Goal: Check status

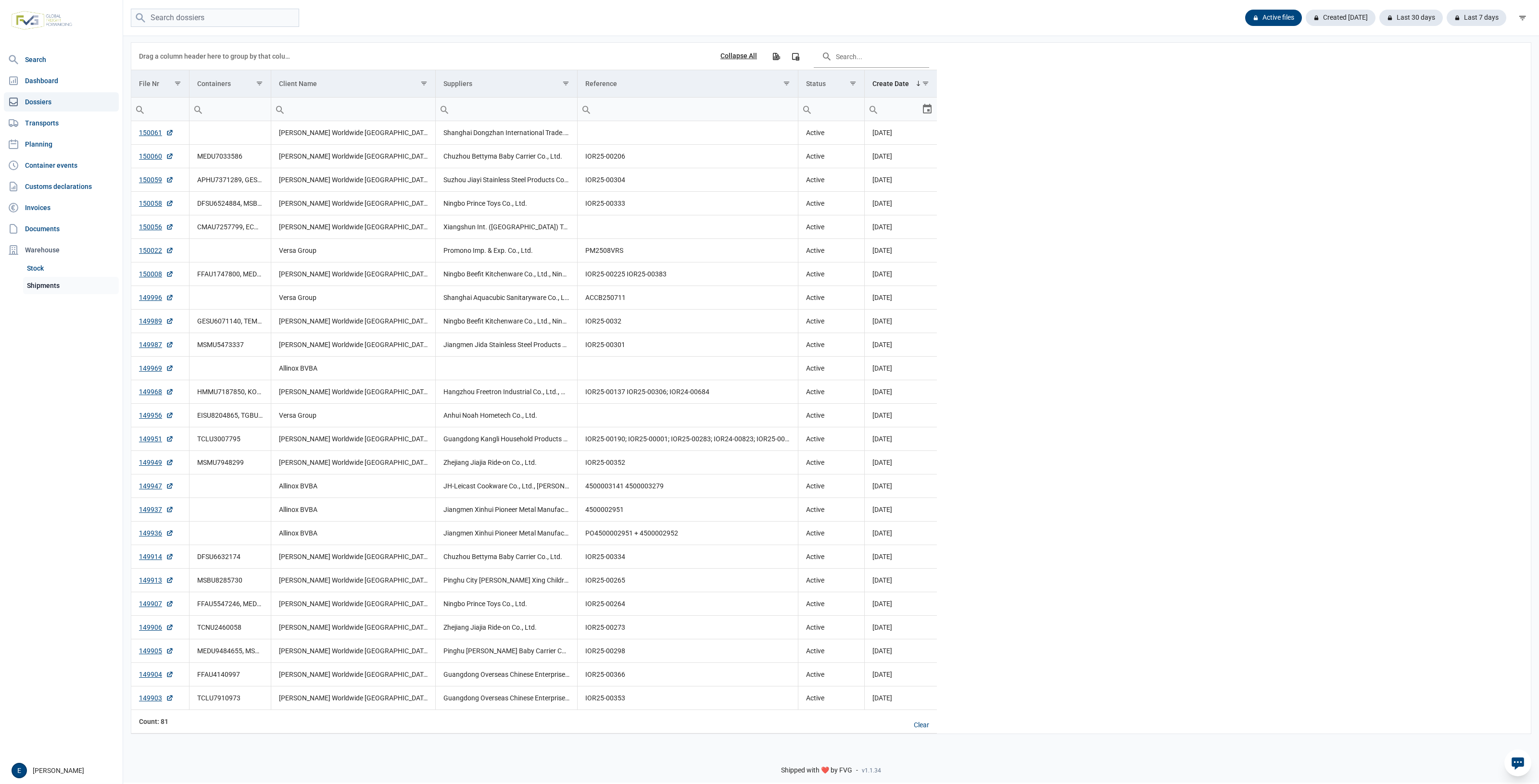
click at [47, 291] on link "Shipments" at bounding box center [71, 285] width 96 height 17
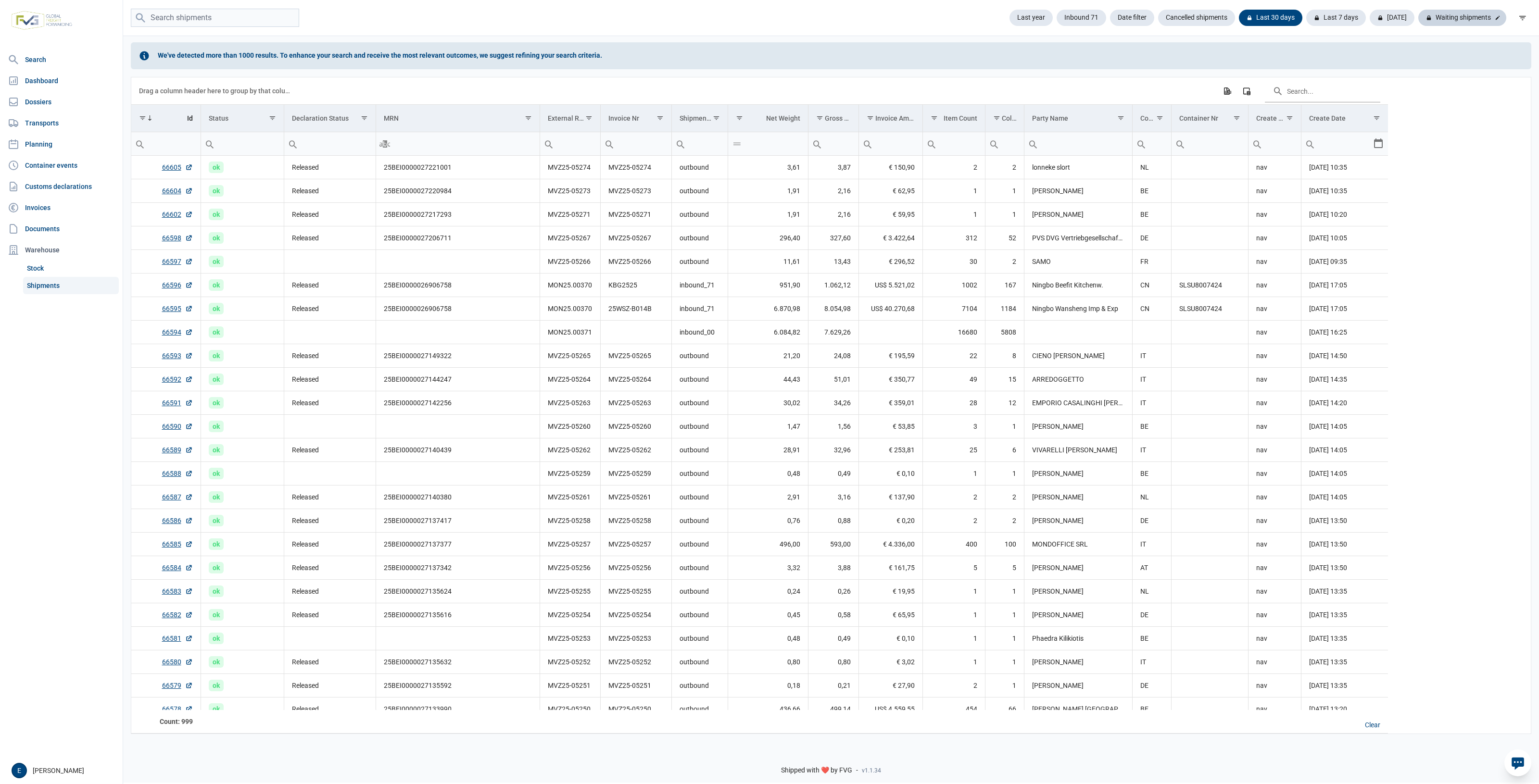
click at [1470, 10] on div "Waiting shipments" at bounding box center [1462, 17] width 88 height 16
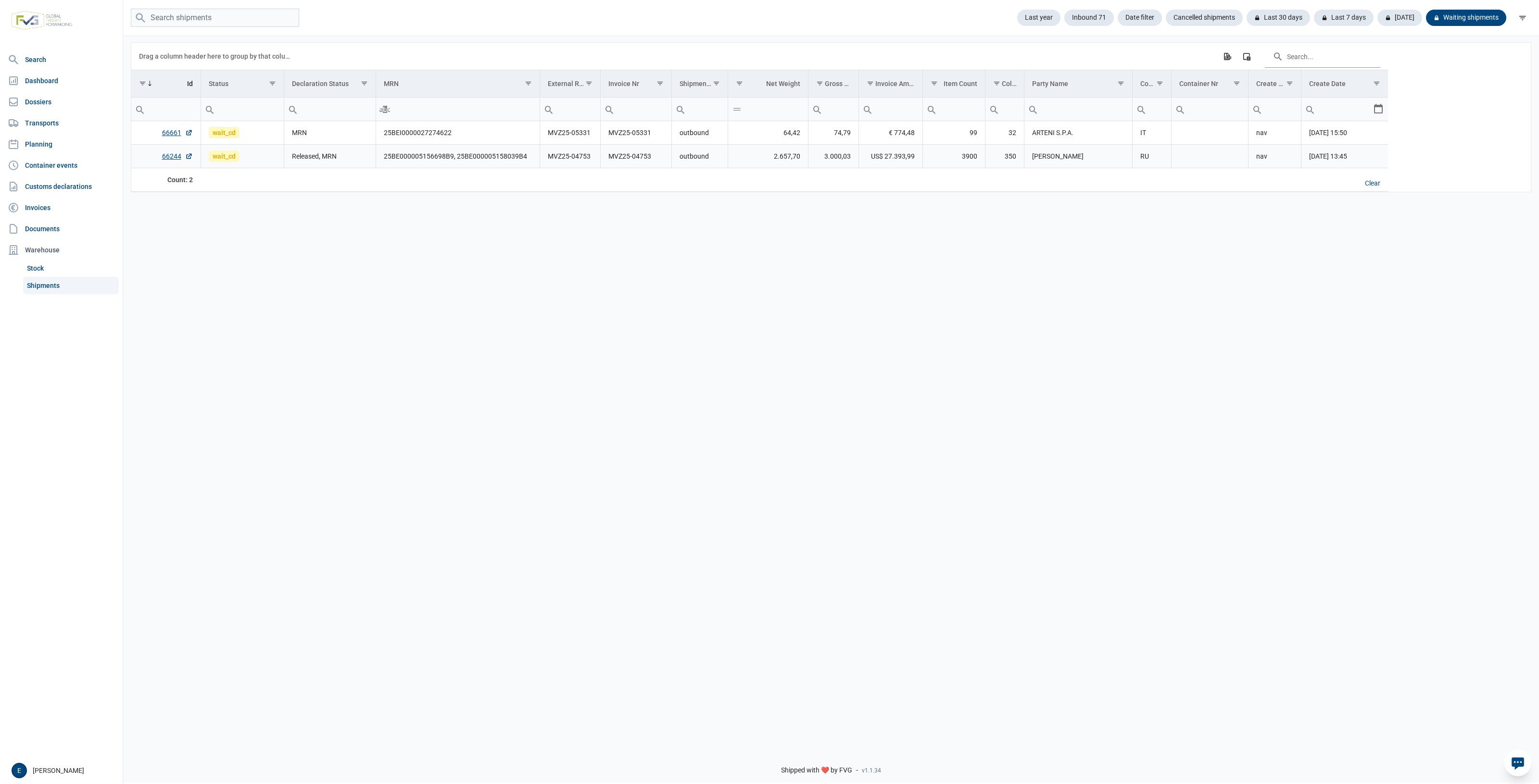
click at [482, 155] on td "25BE000005156698B9, 25BE000005158039B4" at bounding box center [458, 156] width 164 height 23
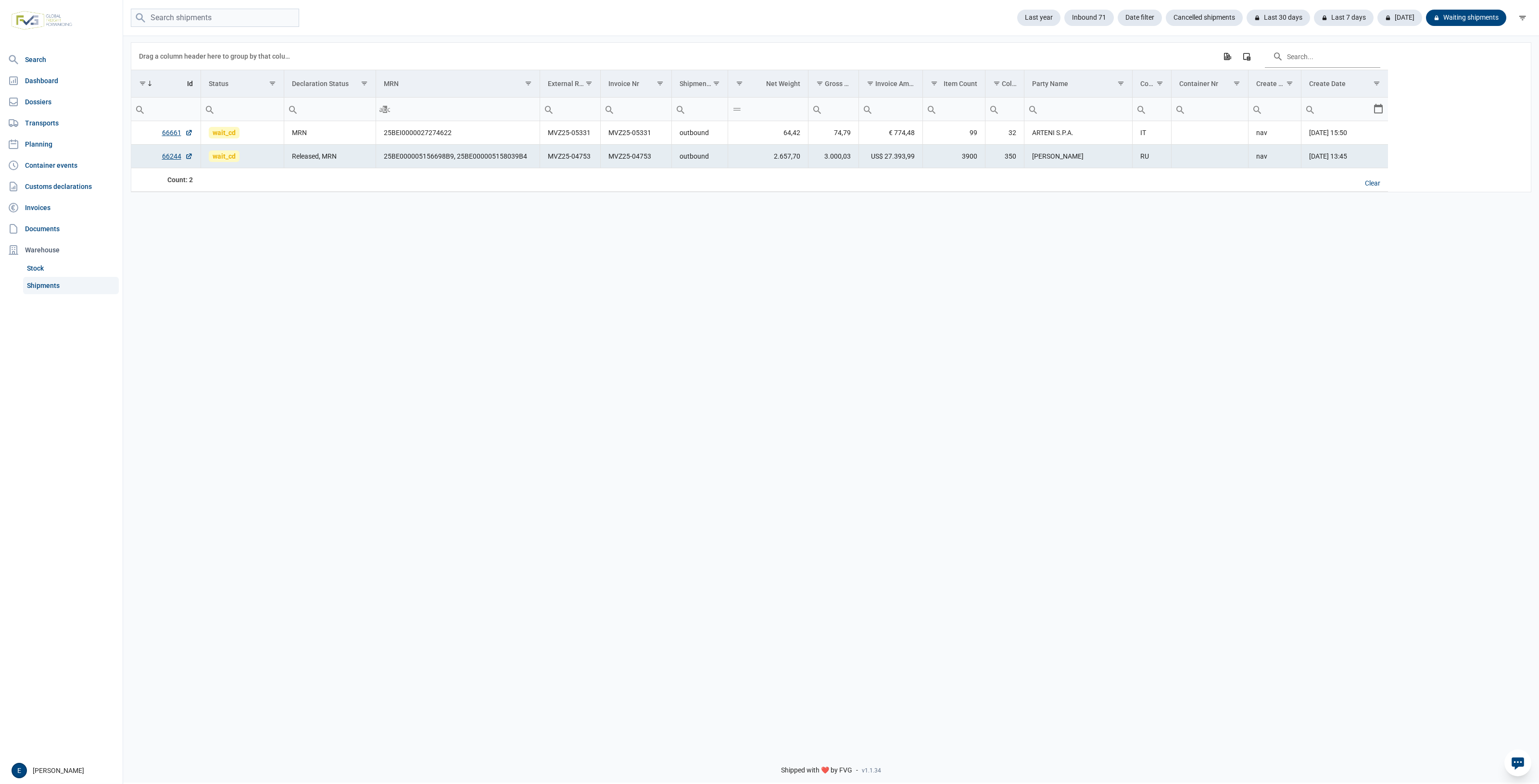
click at [167, 315] on div "Data grid with 2 rows and 17 columns Drag a column header here to group by that…" at bounding box center [831, 388] width 1416 height 707
drag, startPoint x: 1354, startPoint y: 563, endPoint x: 1230, endPoint y: 508, distance: 135.7
drag, startPoint x: 1230, startPoint y: 508, endPoint x: 527, endPoint y: 450, distance: 705.4
click at [527, 450] on div "Data grid with 2 rows and 17 columns Drag a column header here to group by that…" at bounding box center [831, 388] width 1416 height 707
click at [682, 383] on div "Data grid with 2 rows and 17 columns Drag a column header here to group by that…" at bounding box center [831, 388] width 1416 height 707
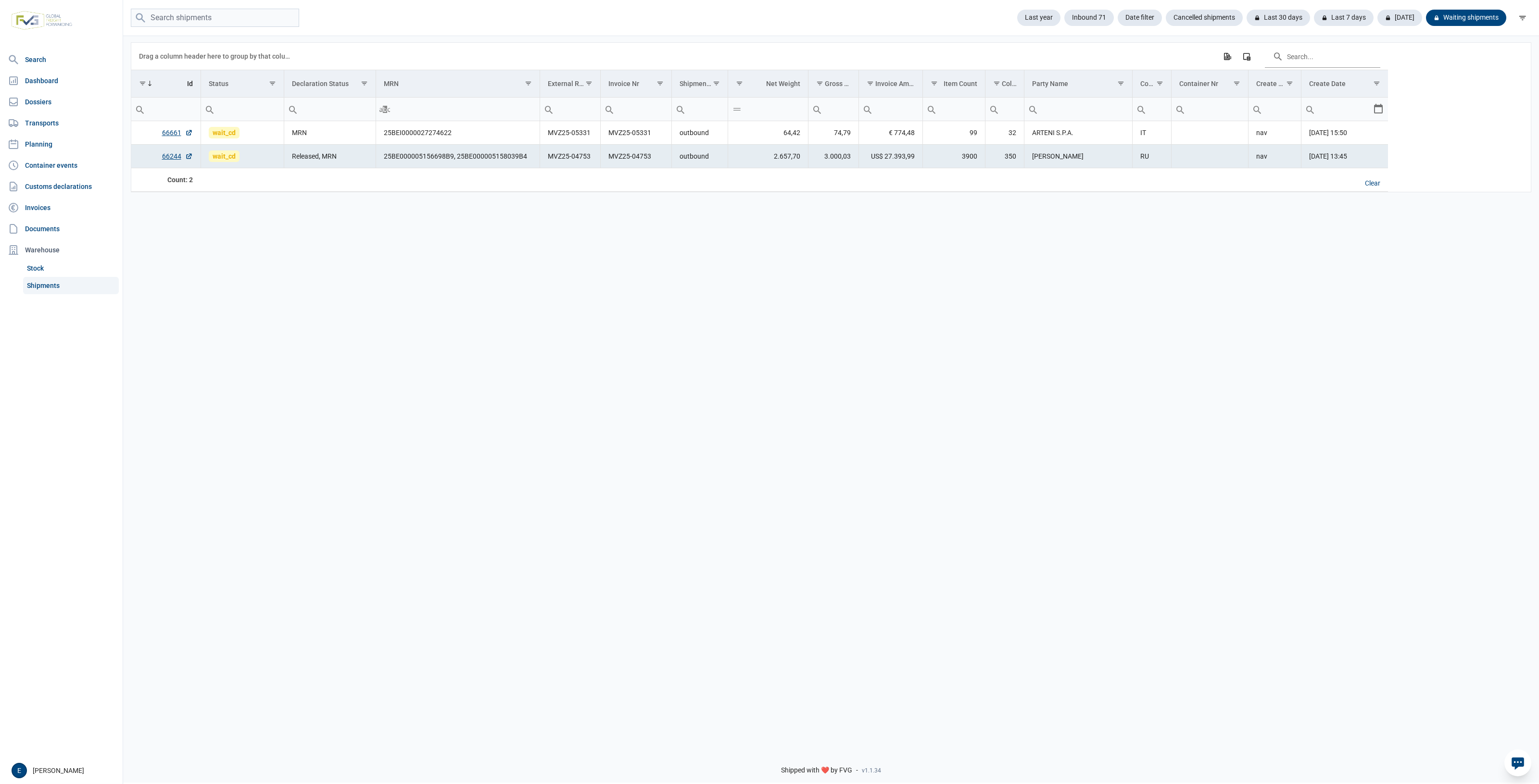
drag, startPoint x: 701, startPoint y: 270, endPoint x: 546, endPoint y: 275, distance: 155.1
drag, startPoint x: 546, startPoint y: 275, endPoint x: 539, endPoint y: 273, distance: 7.3
click at [540, 274] on div "Data grid with 2 rows and 17 columns Drag a column header here to group by that…" at bounding box center [831, 388] width 1416 height 707
drag, startPoint x: 730, startPoint y: 385, endPoint x: 615, endPoint y: 370, distance: 116.0
click at [615, 370] on div "Data grid with 2 rows and 17 columns Drag a column header here to group by that…" at bounding box center [831, 388] width 1416 height 707
